Goal: Information Seeking & Learning: Understand process/instructions

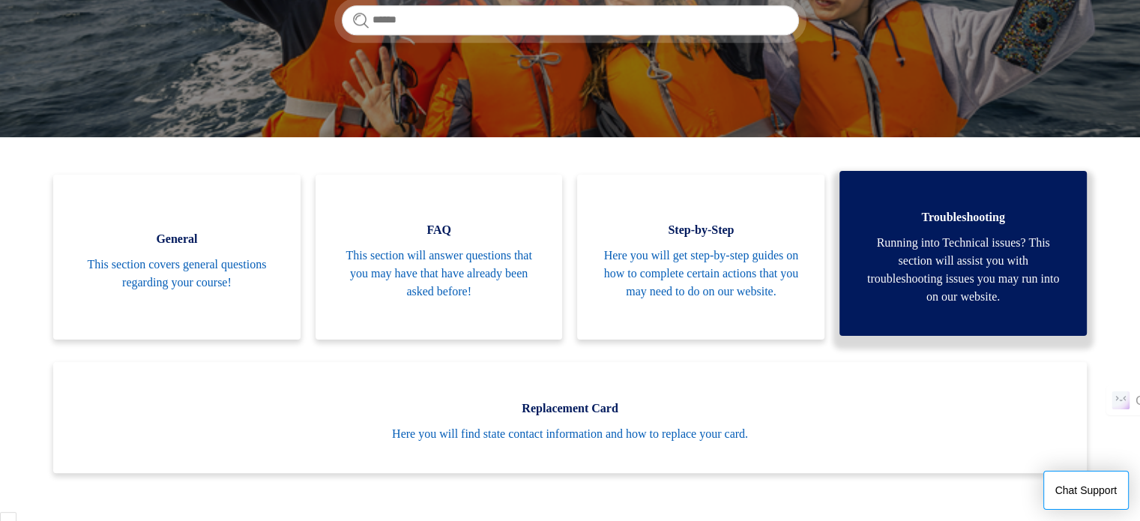
click at [946, 234] on span "Running into Technical issues? This section will assist you with troubleshootin…" at bounding box center [963, 270] width 202 height 72
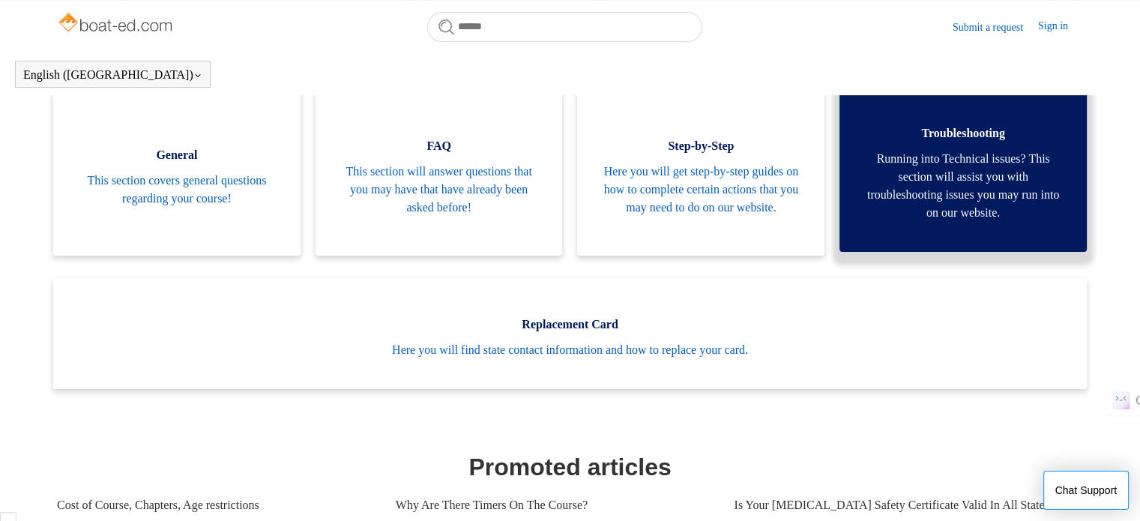
scroll to position [258, 0]
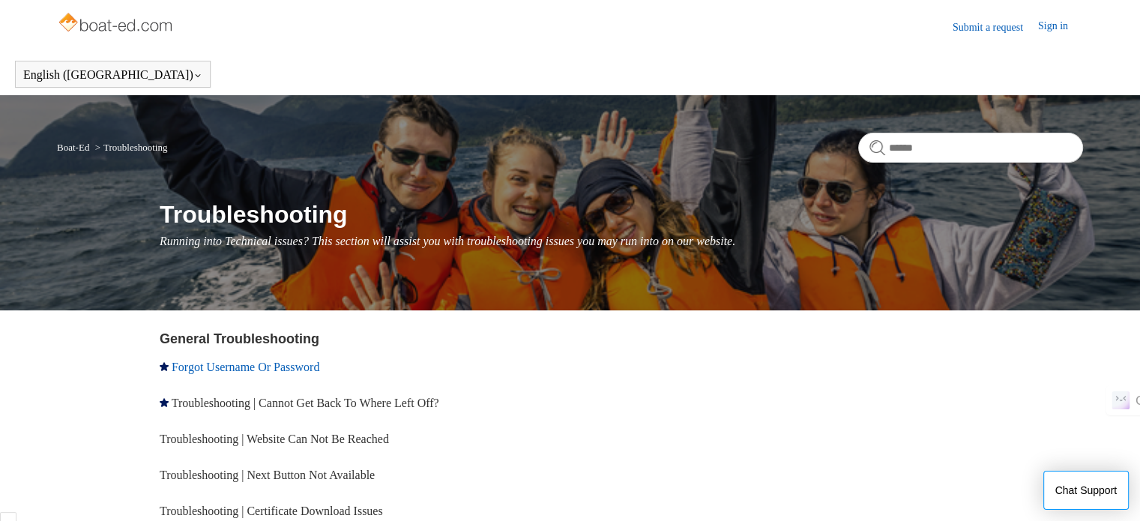
click at [291, 368] on link "Forgot Username Or Password" at bounding box center [246, 367] width 148 height 13
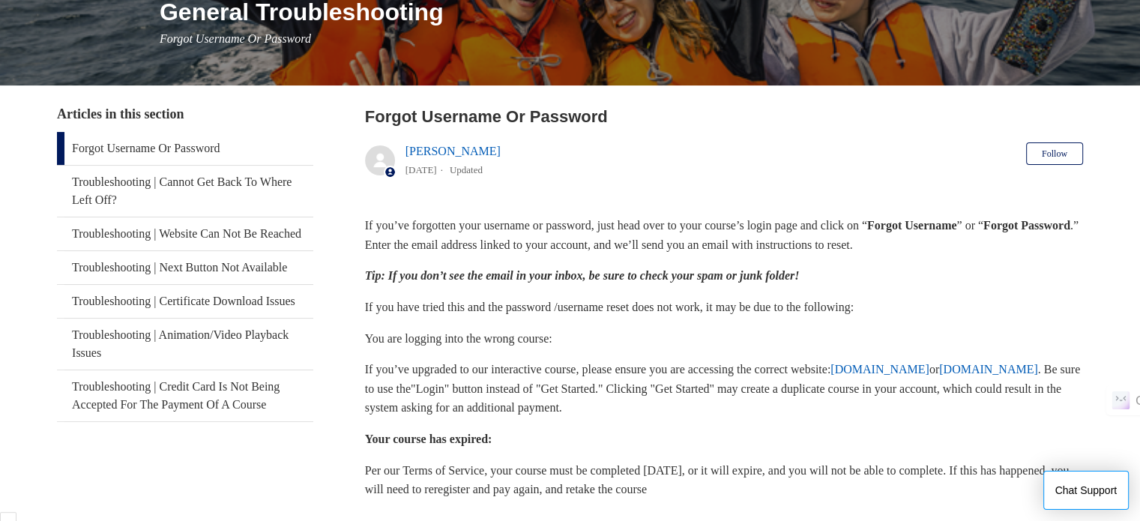
scroll to position [225, 0]
